Goal: Information Seeking & Learning: Understand process/instructions

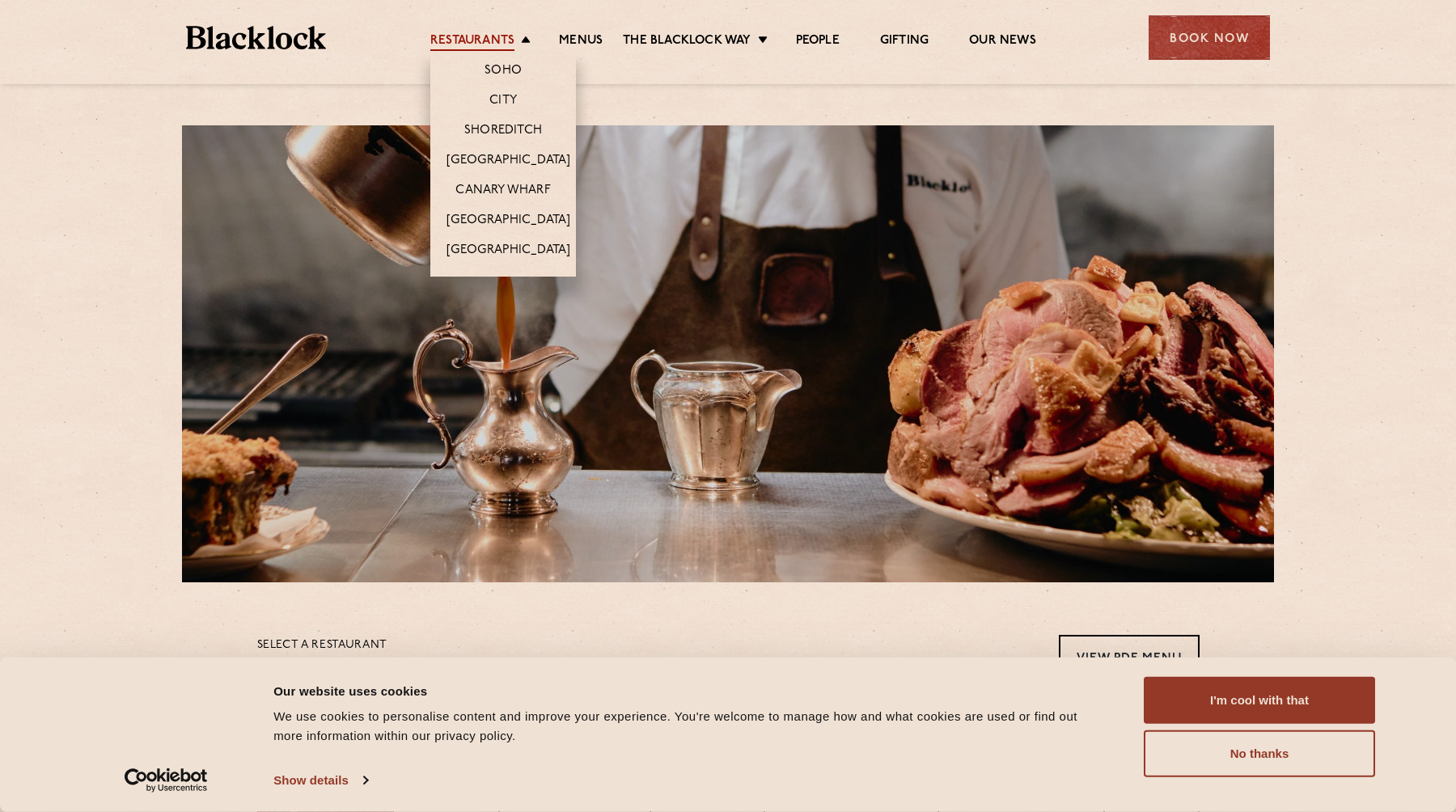
click at [494, 38] on link "Restaurants" at bounding box center [472, 42] width 84 height 18
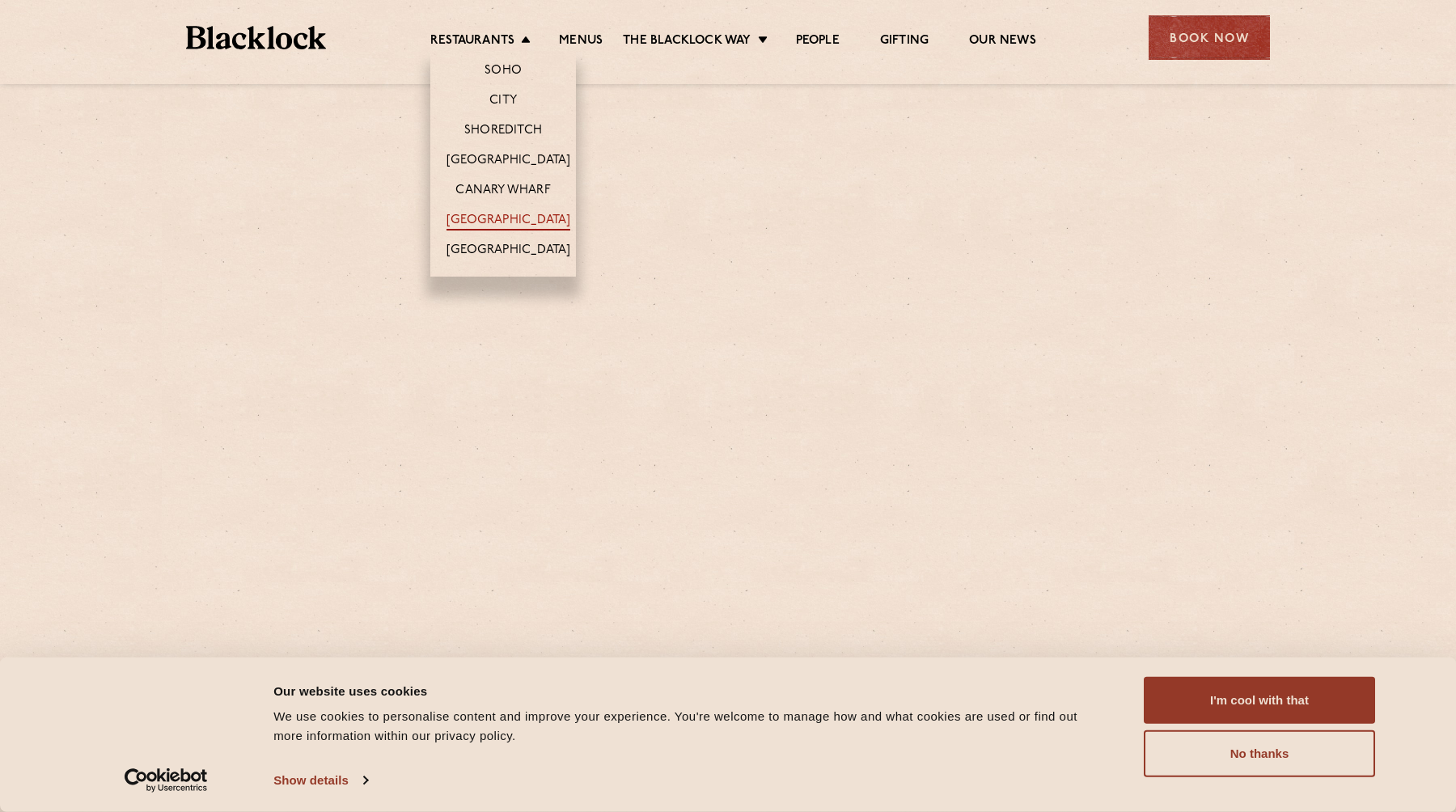
click at [535, 223] on link "[GEOGRAPHIC_DATA]" at bounding box center [508, 221] width 124 height 18
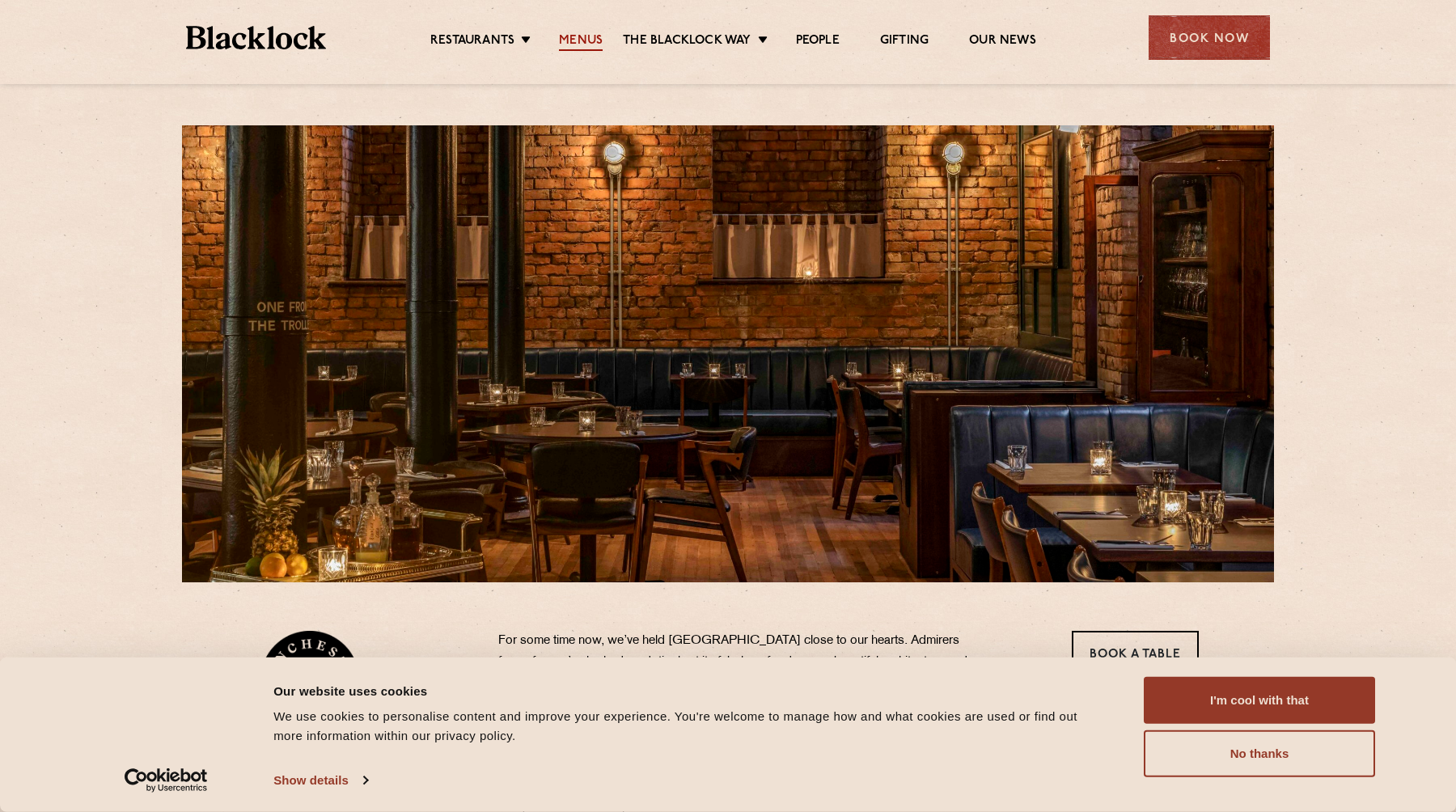
click at [571, 35] on link "Menus" at bounding box center [580, 42] width 44 height 18
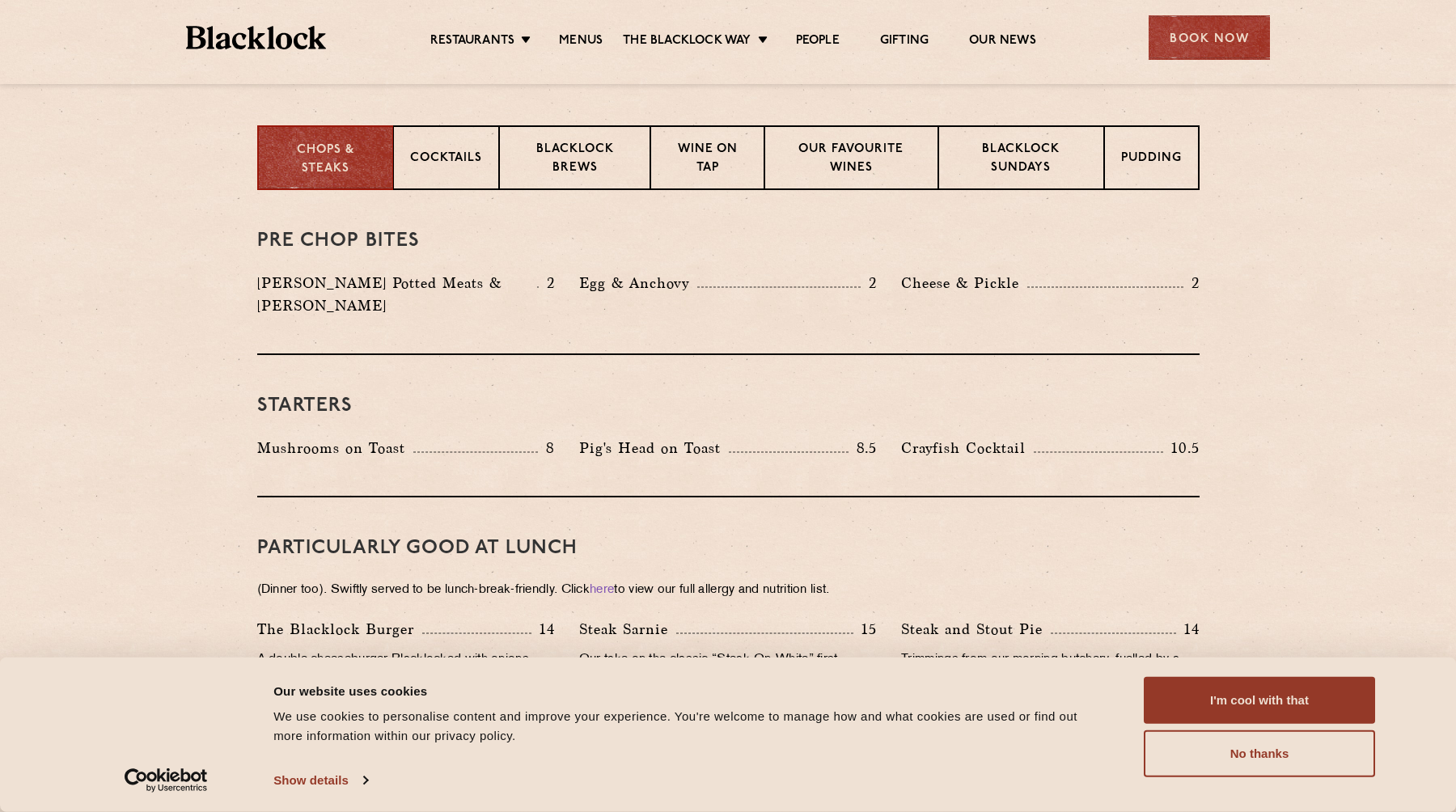
scroll to position [652, 0]
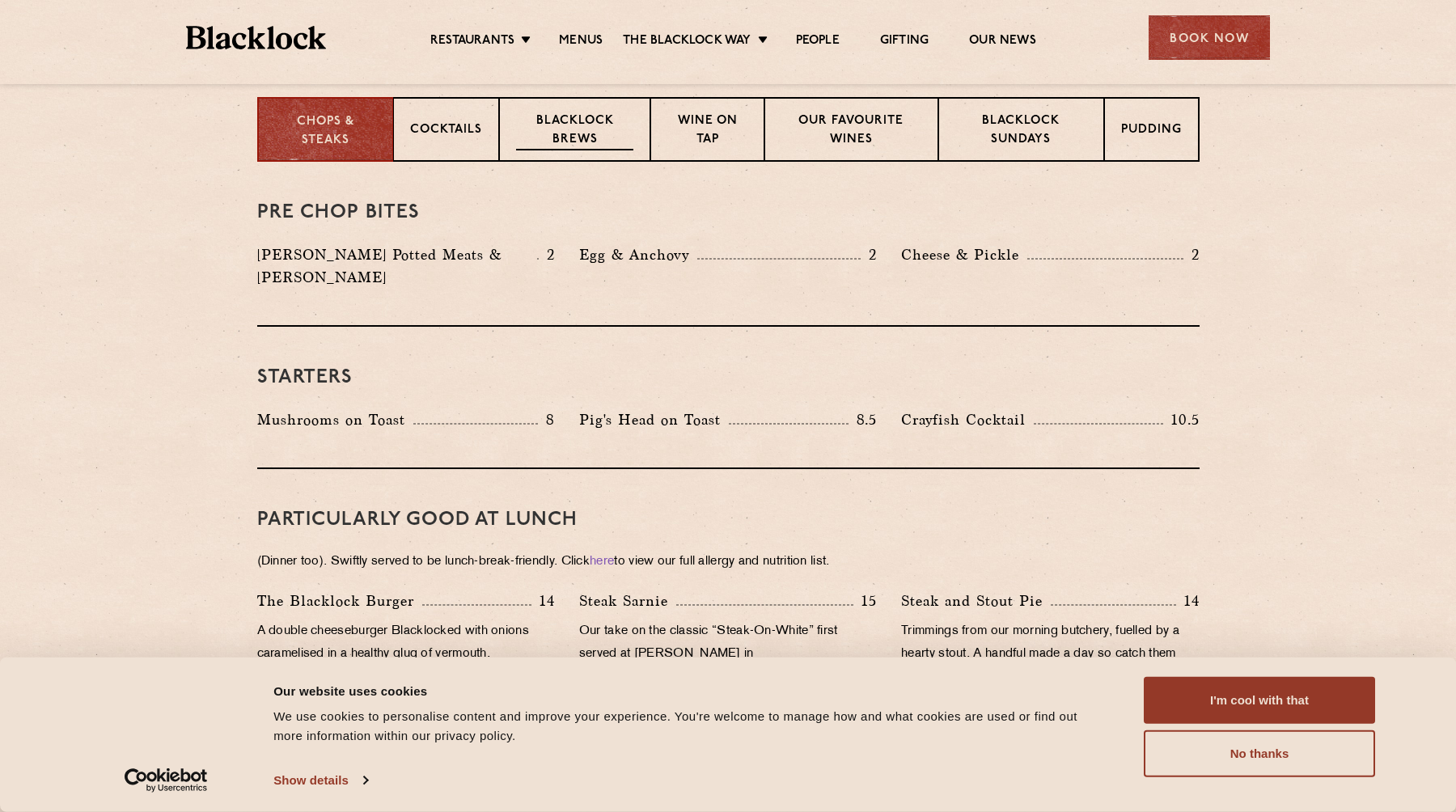
click at [589, 149] on p "Blacklock Brews" at bounding box center [575, 131] width 118 height 38
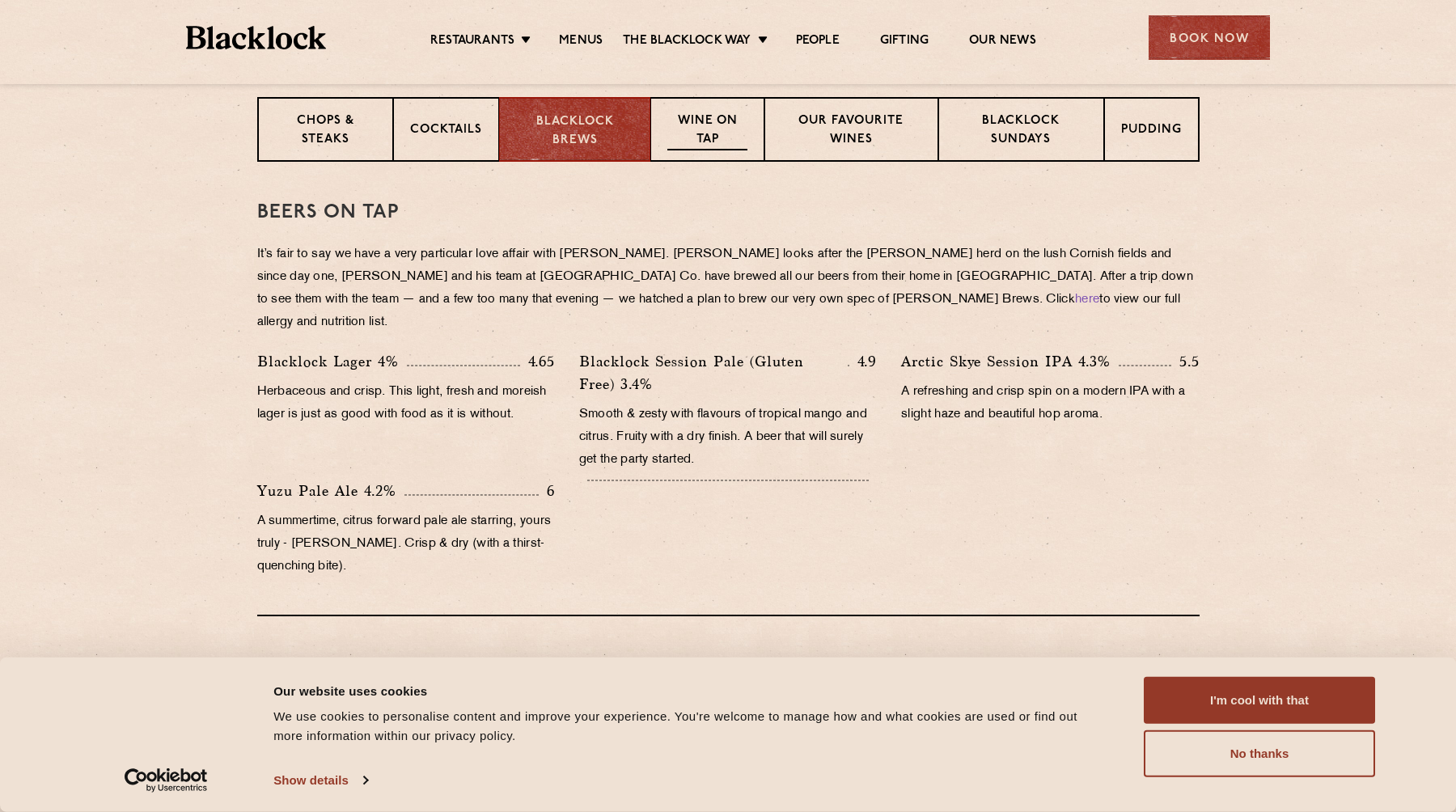
click at [718, 119] on p "Wine on Tap" at bounding box center [707, 131] width 79 height 38
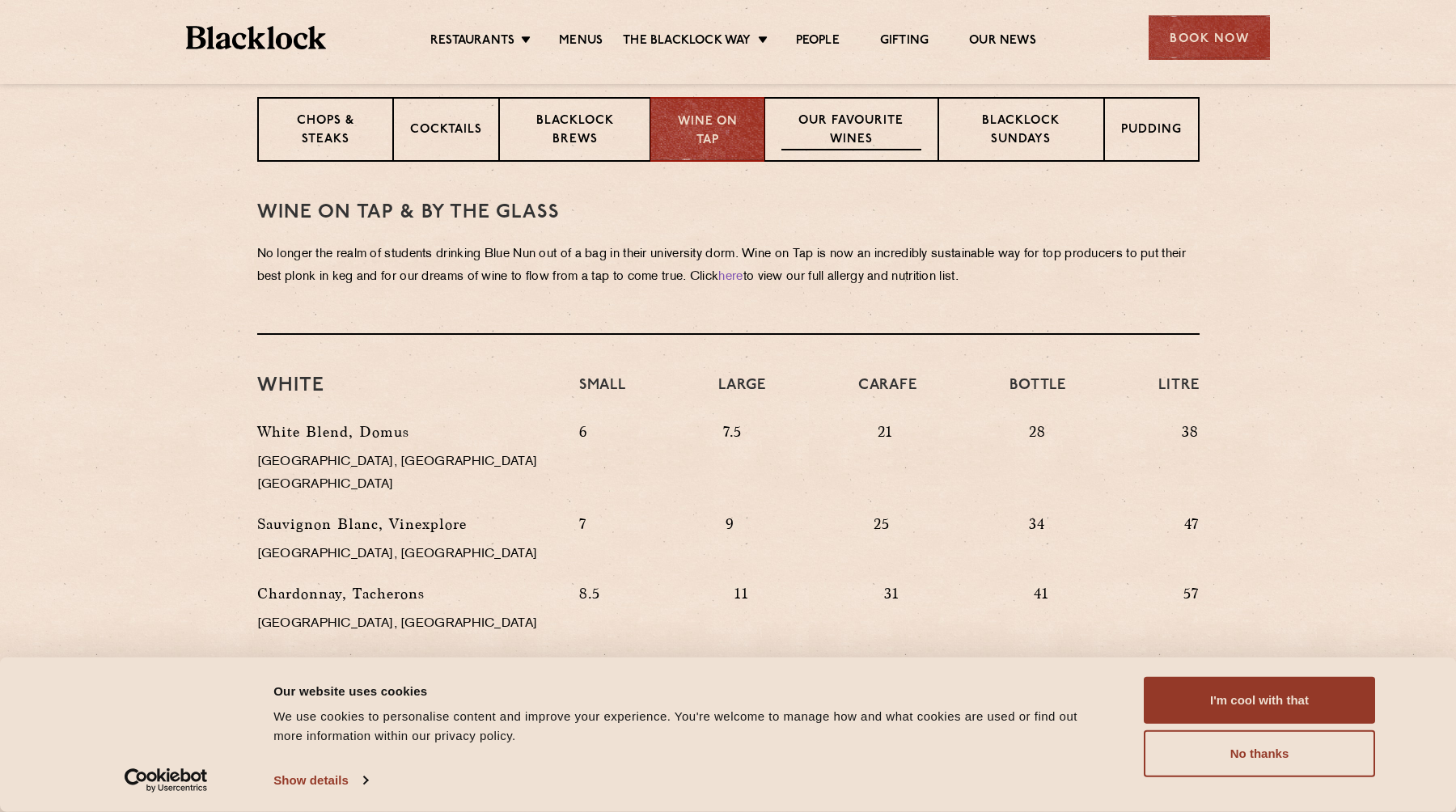
click at [825, 115] on p "Our favourite wines" at bounding box center [852, 131] width 140 height 38
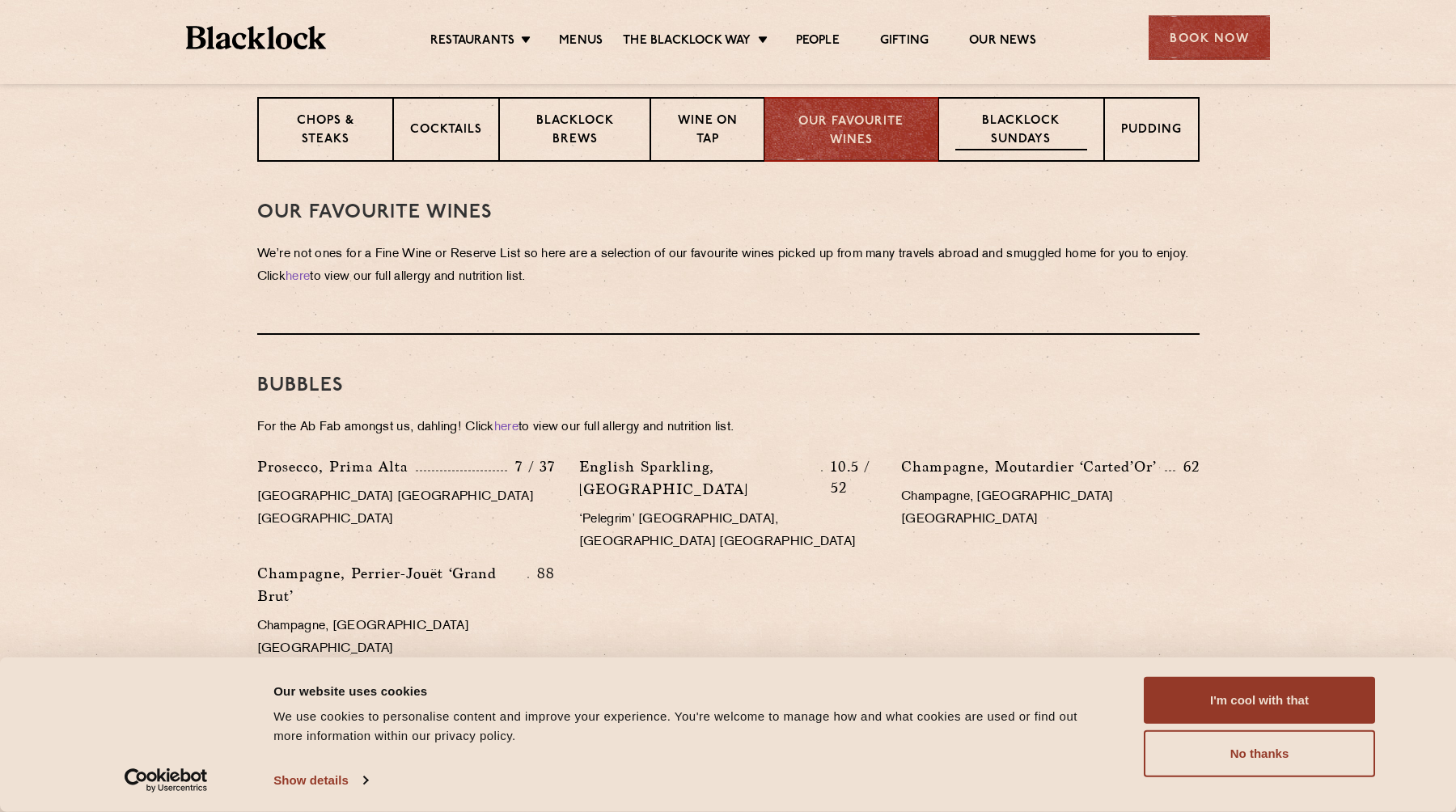
click at [1040, 128] on p "Blacklock Sundays" at bounding box center [1020, 131] width 132 height 38
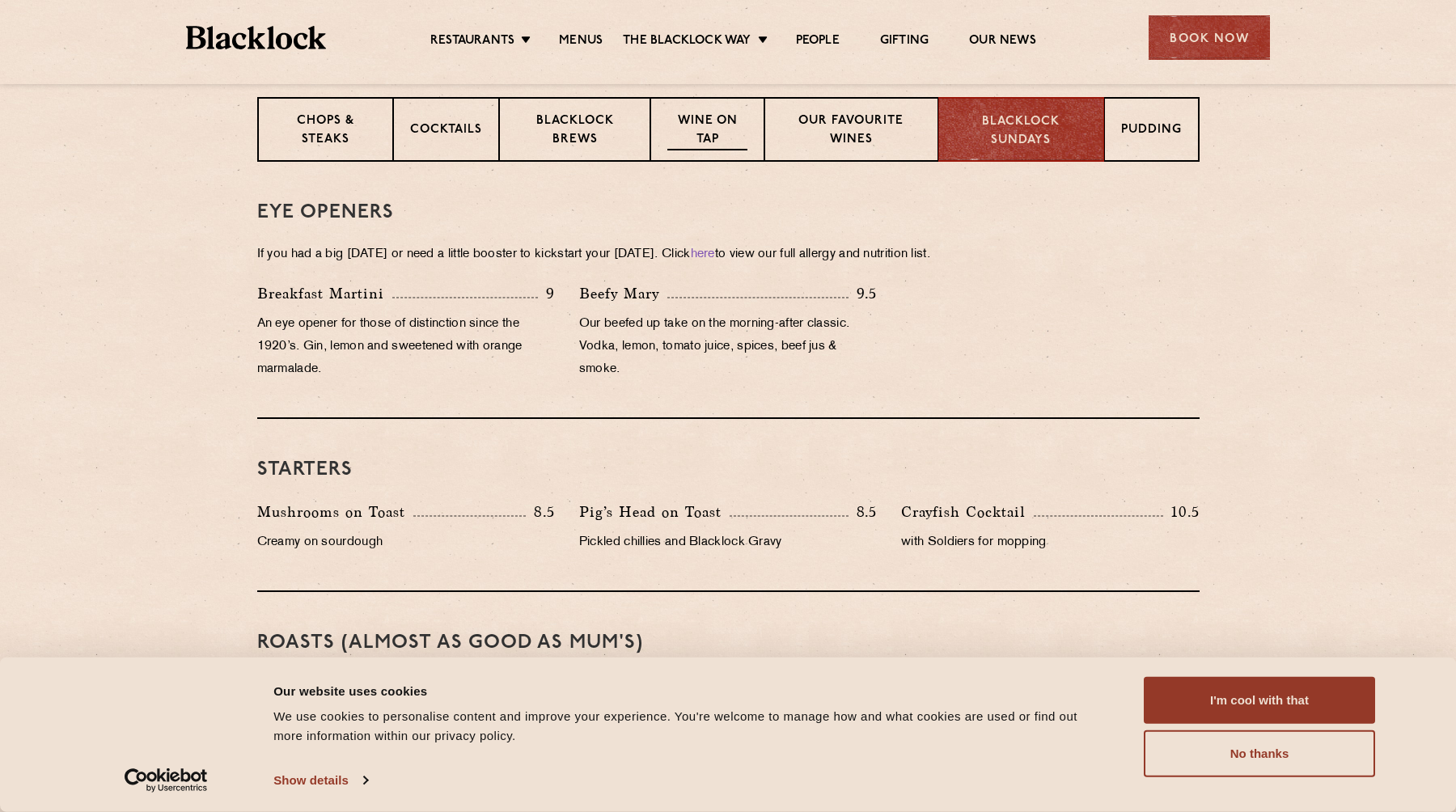
click at [704, 119] on p "Wine on Tap" at bounding box center [707, 131] width 79 height 38
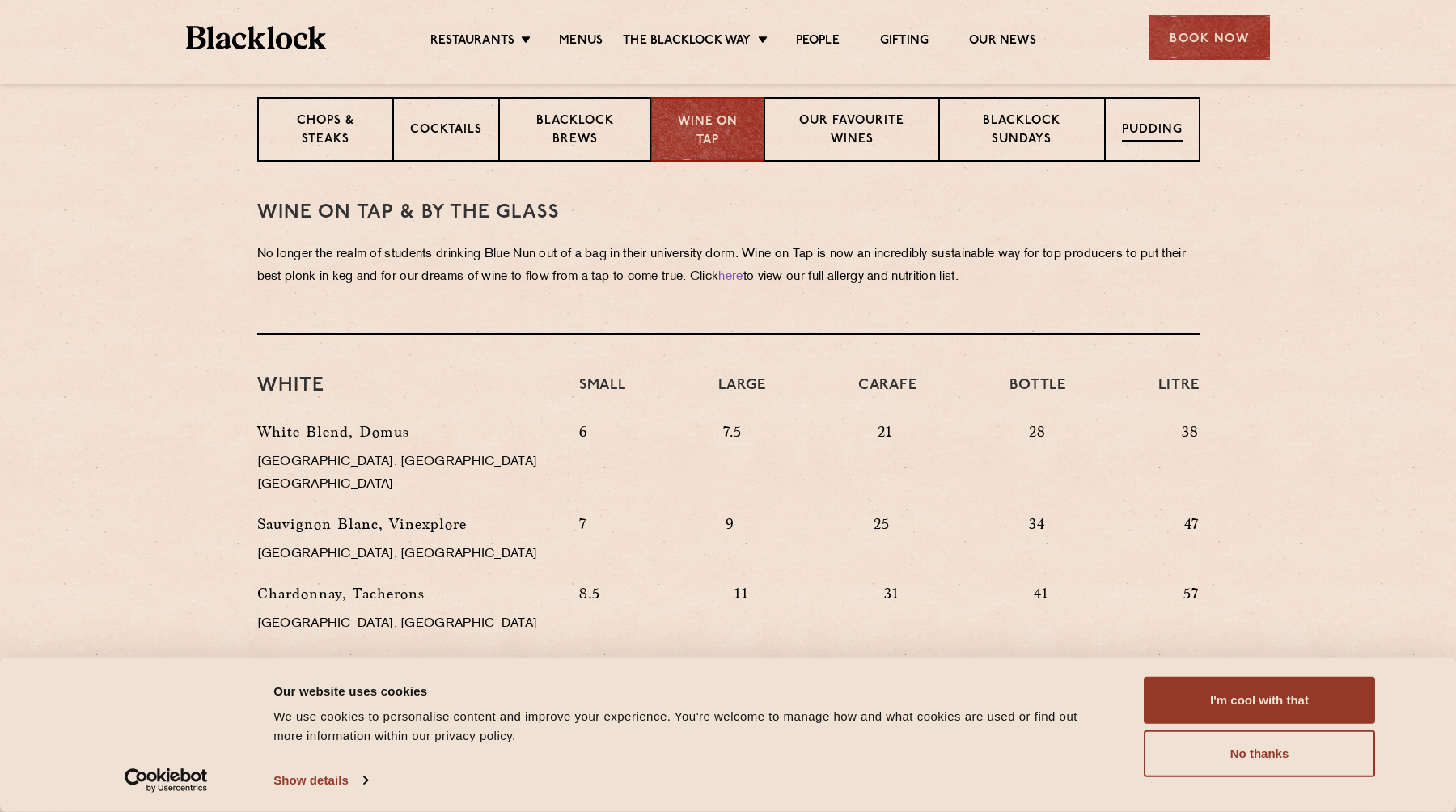
click at [1150, 141] on p "Pudding" at bounding box center [1152, 131] width 61 height 21
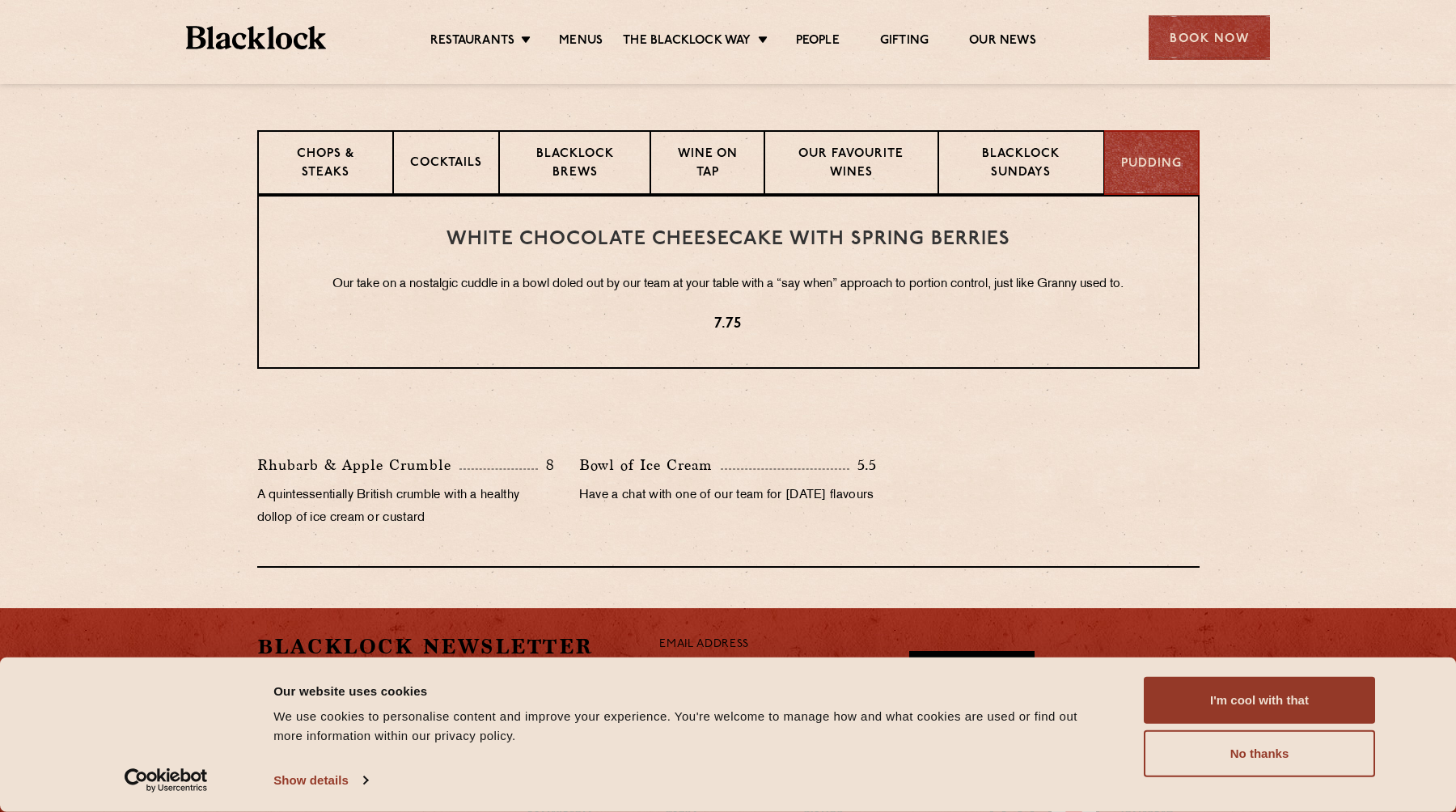
scroll to position [606, 0]
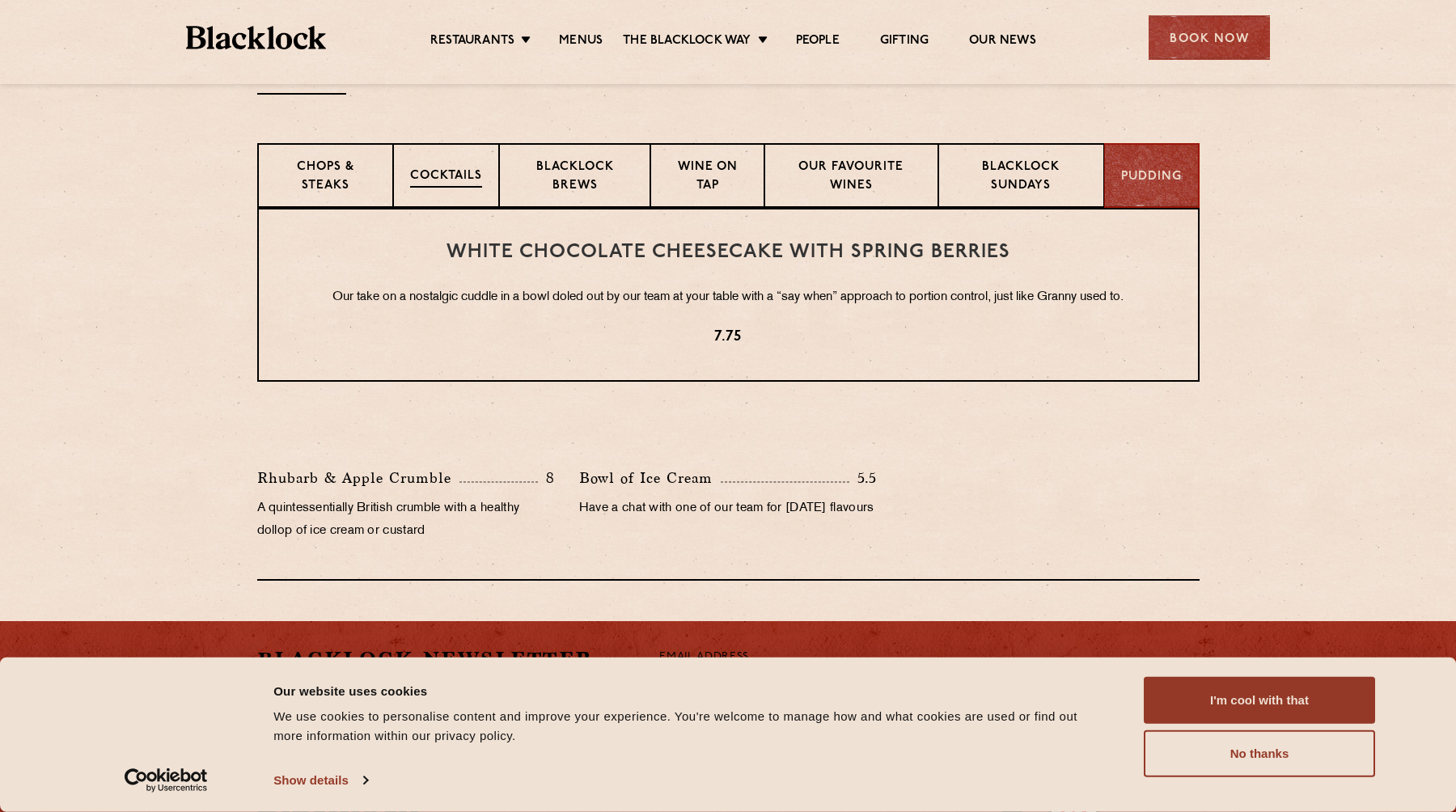
click at [448, 186] on div "Cocktails" at bounding box center [447, 175] width 106 height 64
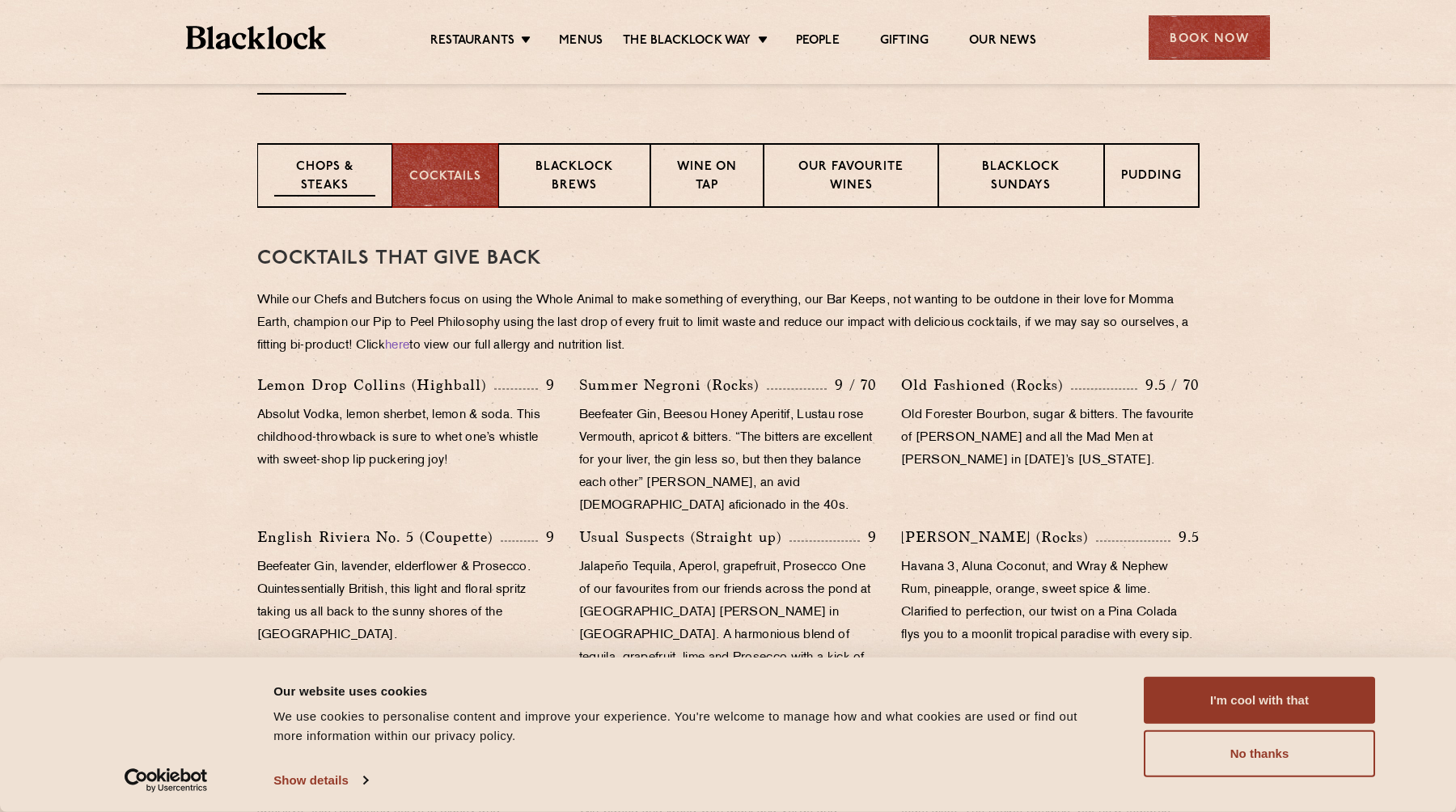
click at [328, 185] on p "Chops & Steaks" at bounding box center [325, 177] width 101 height 38
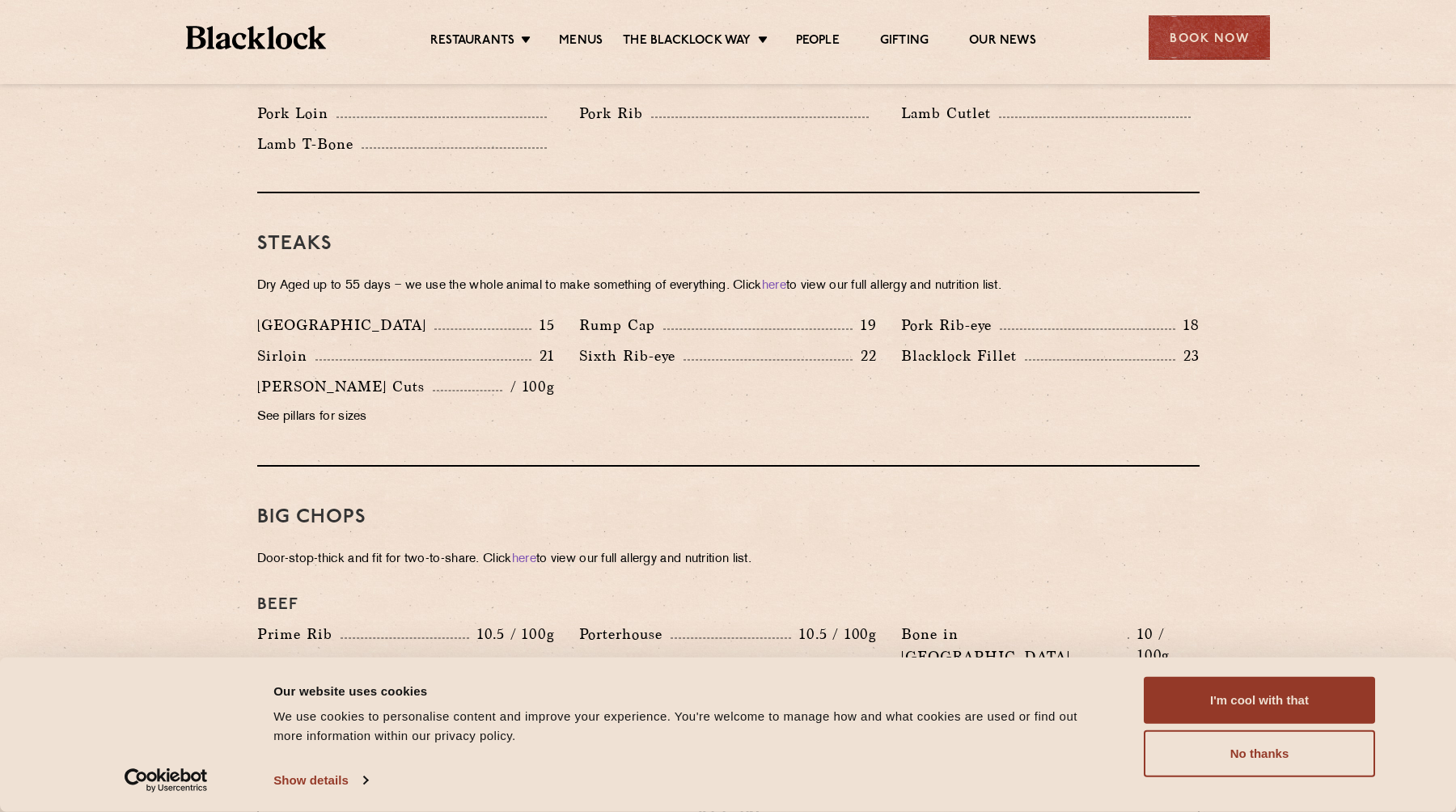
scroll to position [1396, 0]
click at [157, 223] on section "Pre Chop Bites [PERSON_NAME] Potted Meats & Kimchi 2 Egg & Anchovy 2 Cheese & P…" at bounding box center [728, 581] width 1456 height 2327
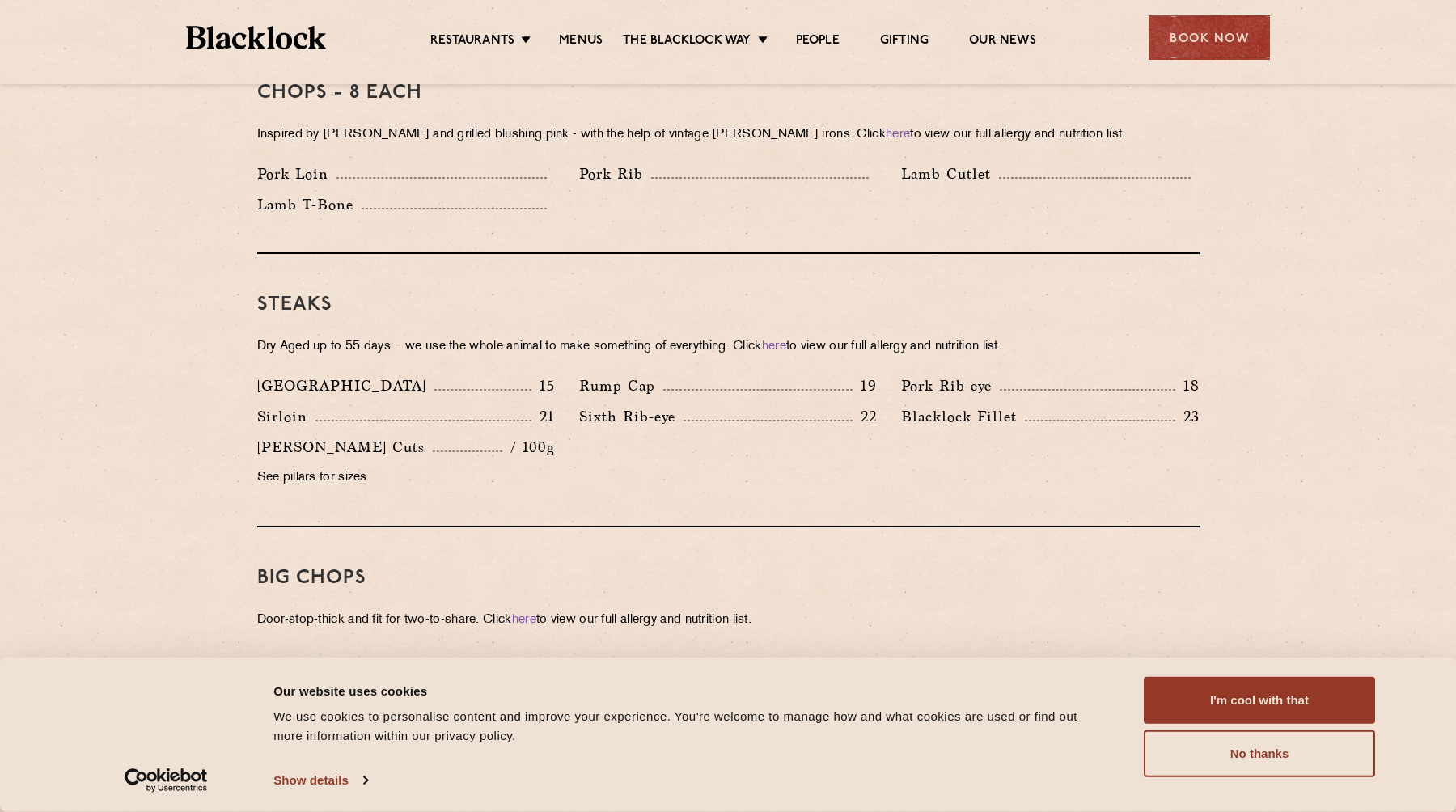
scroll to position [1335, 0]
click at [297, 467] on p "See pillars for sizes" at bounding box center [406, 478] width 298 height 22
click at [219, 428] on section "Pre Chop Bites [PERSON_NAME] Potted Meats & Kimchi 2 Egg & Anchovy 2 Cheese & P…" at bounding box center [728, 642] width 1456 height 2327
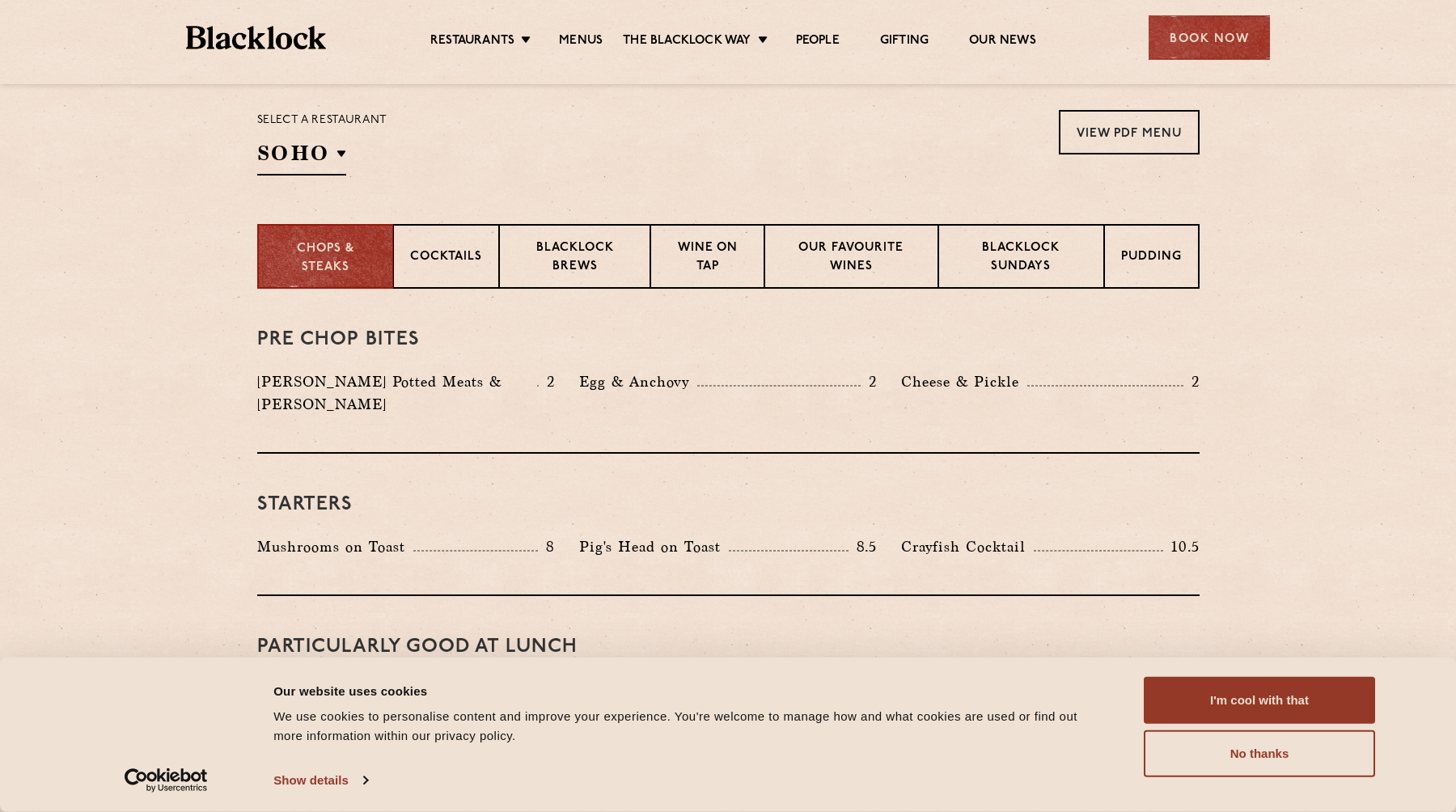
scroll to position [521, 0]
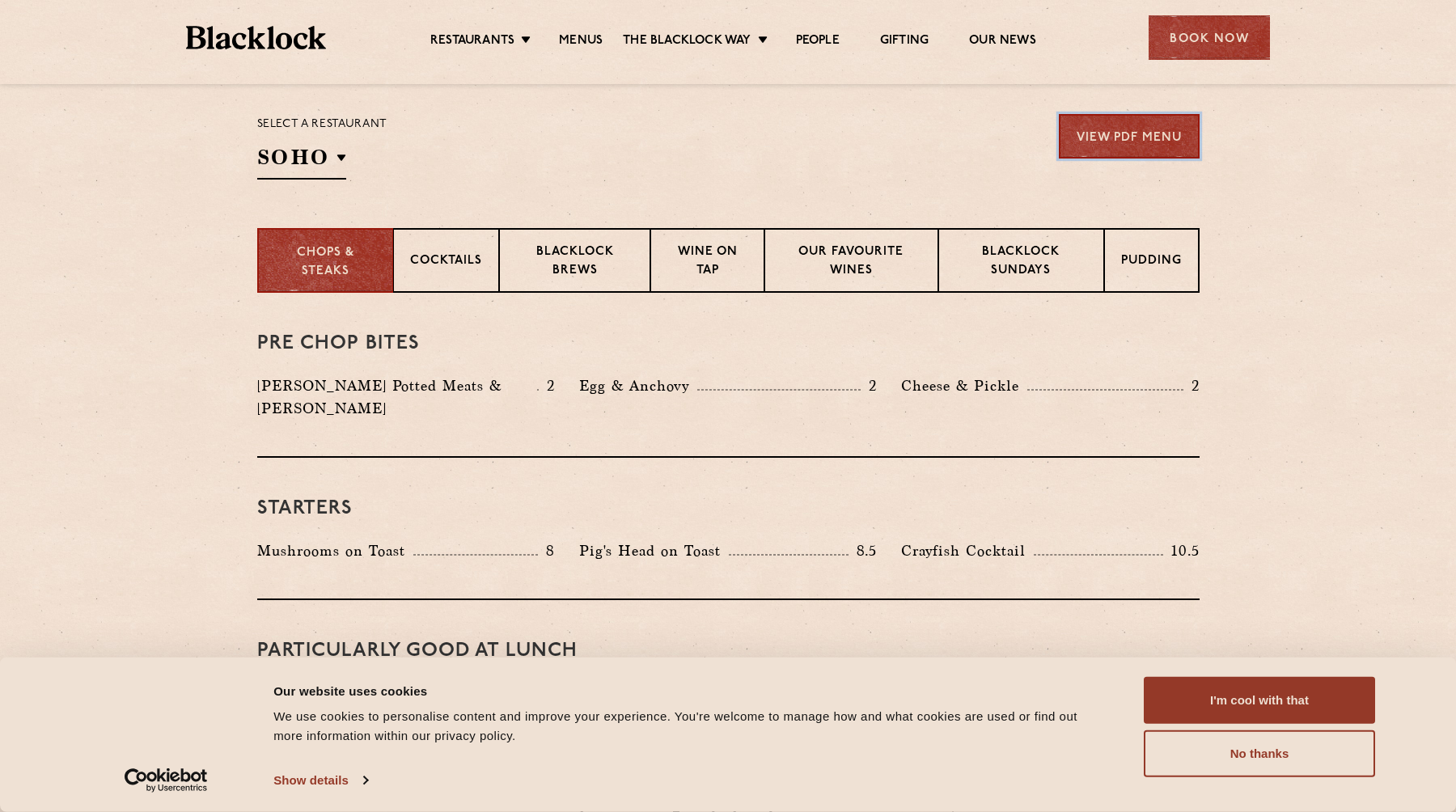
click at [1102, 136] on link "View PDF Menu" at bounding box center [1129, 136] width 141 height 45
